Goal: Navigation & Orientation: Find specific page/section

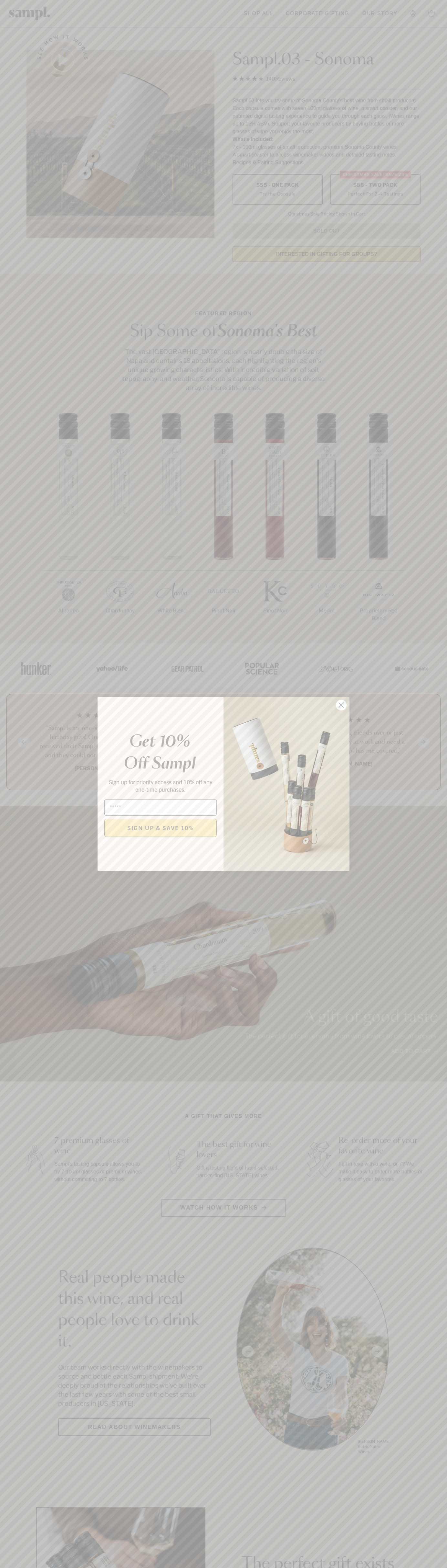
click at [341, 705] on icon "Close dialog" at bounding box center [341, 705] width 4 height 4
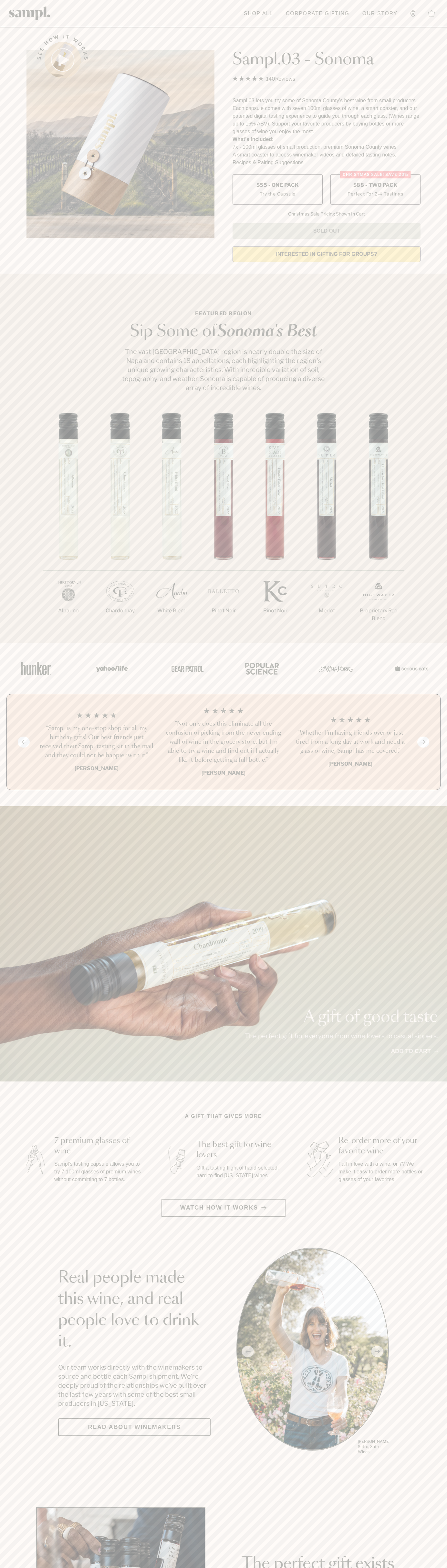
click at [375, 190] on label "Christmas SALE! Save 20% $88 - Two Pack Perfect For 2-4 Tastings" at bounding box center [375, 189] width 90 height 30
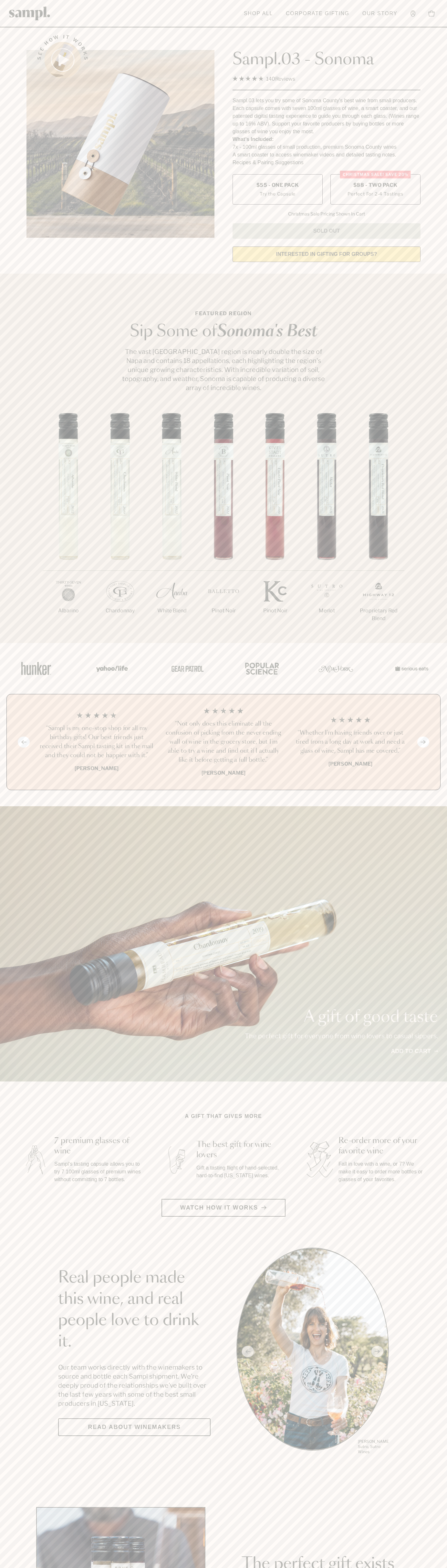
click at [224, 743] on h3 "“Not only does this eliminate all the confusion of picking from the never endin…" at bounding box center [223, 742] width 116 height 45
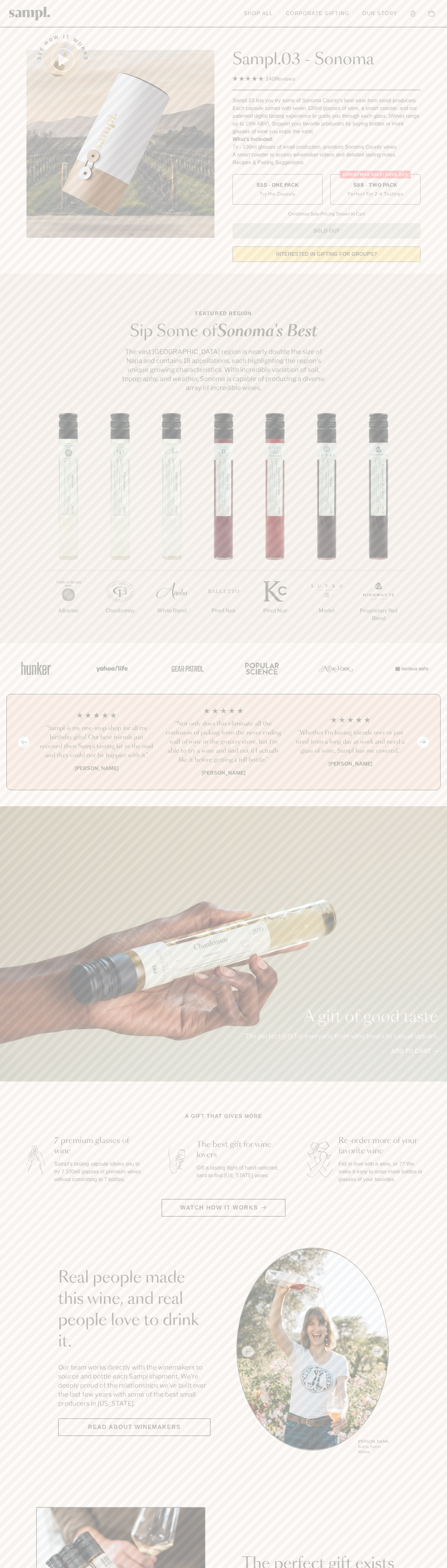
click at [287, 14] on link "Corporate Gifting" at bounding box center [317, 13] width 70 height 14
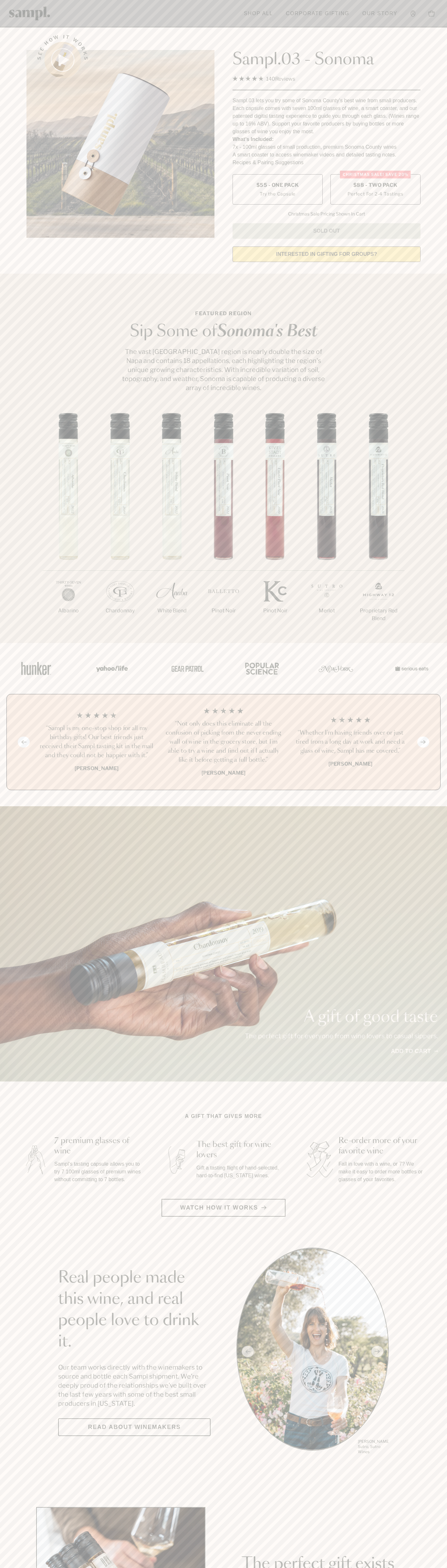
click at [180, 1567] on html "Skip to main content Toggle navigation menu Shop All Corporate Gifting Our Stor…" at bounding box center [224, 1513] width 447 height 3026
click at [26, 1382] on section "Real people made this wine, and real people love to drink it. Our team works di…" at bounding box center [224, 1351] width 447 height 208
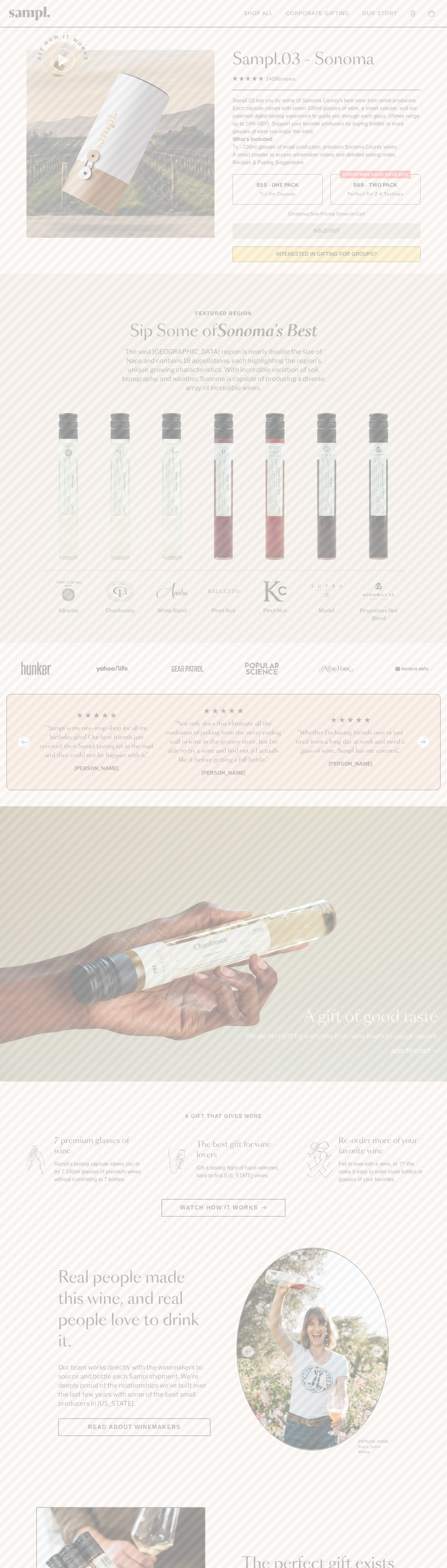
click at [375, 190] on label "Christmas SALE! Save 20% $88 - Two Pack Perfect For 2-4 Tastings" at bounding box center [375, 189] width 90 height 30
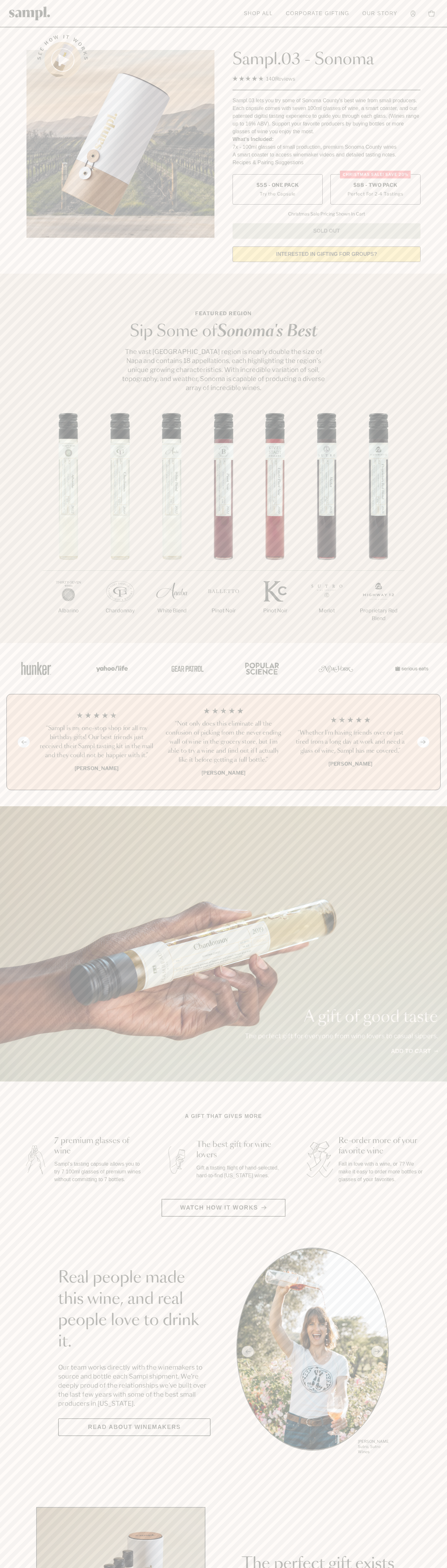
click at [224, 743] on h3 "“Not only does this eliminate all the confusion of picking from the never endin…" at bounding box center [223, 742] width 116 height 45
